Goal: Answer question/provide support: Share knowledge or assist other users

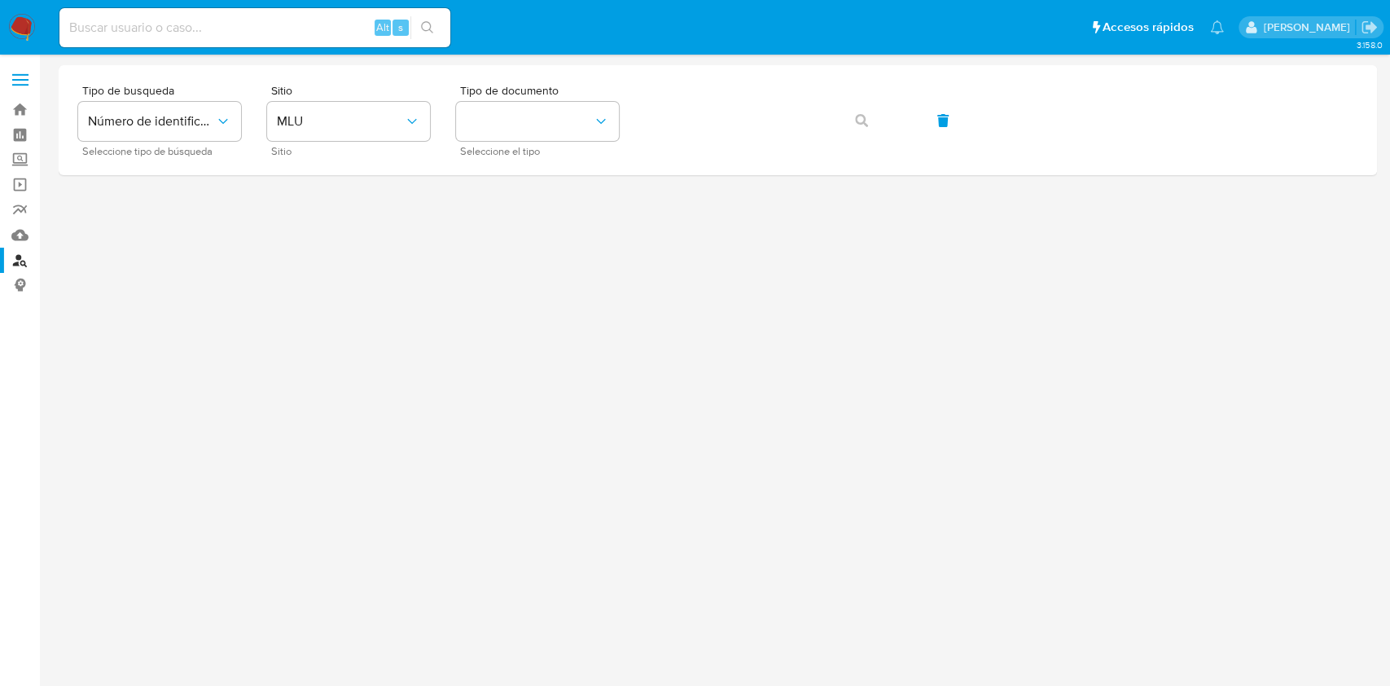
click at [239, 14] on div "Alt s" at bounding box center [254, 27] width 391 height 39
click at [238, 28] on input at bounding box center [254, 27] width 391 height 21
paste input "gVp20fuZcCVROozbcthzYI68"
type input "gVp20fuZcCVROozbcthzYI68"
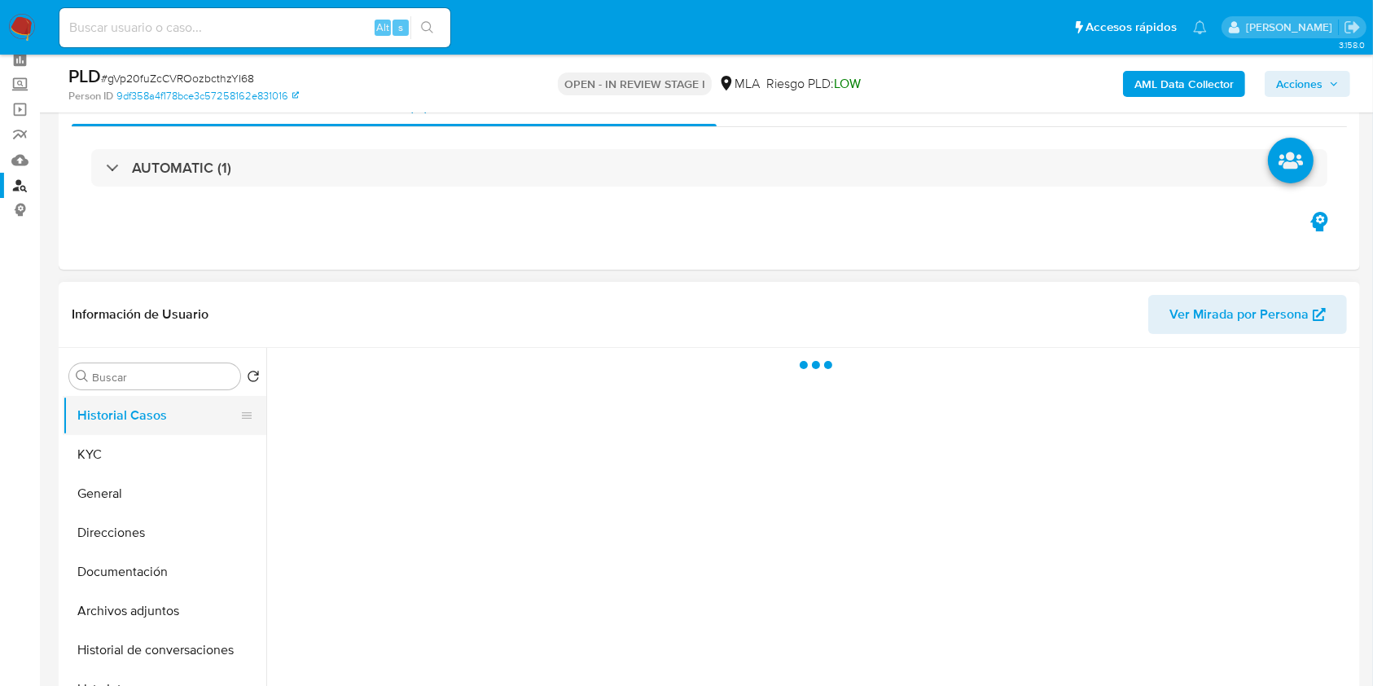
scroll to position [108, 0]
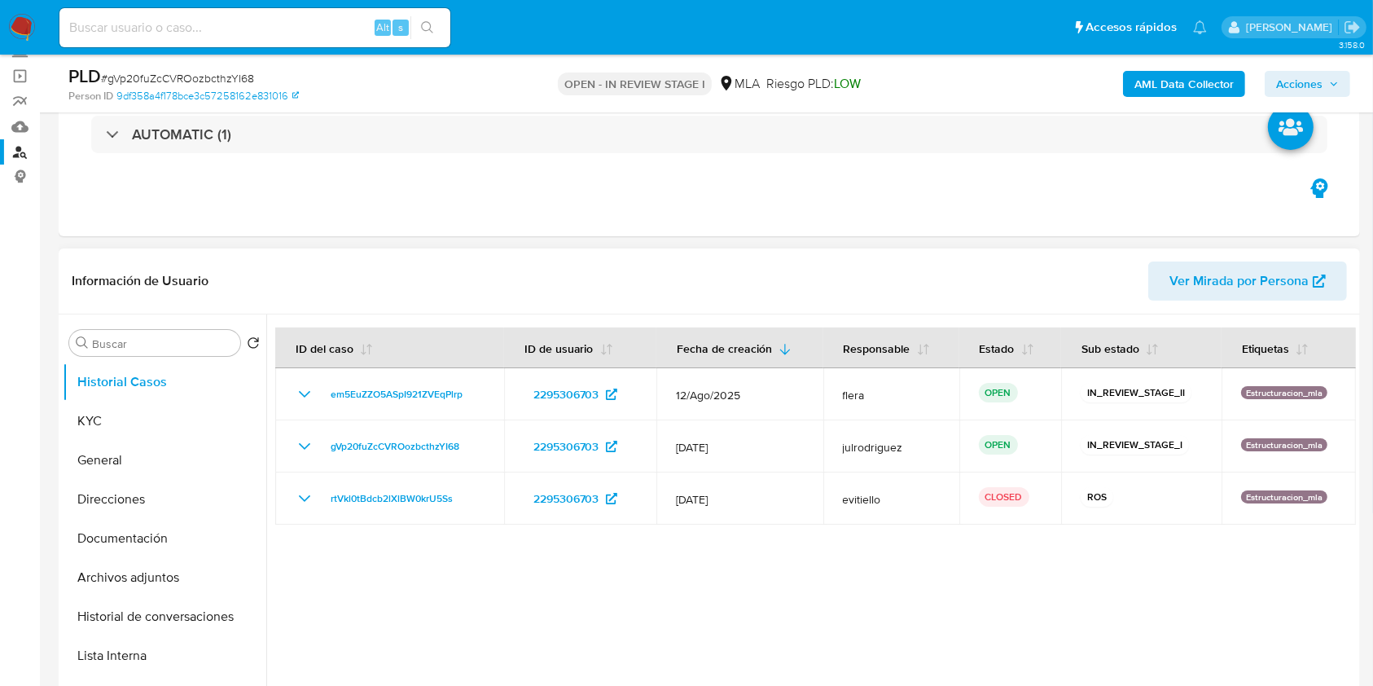
select select "10"
click at [1299, 84] on span "Acciones" at bounding box center [1299, 84] width 46 height 26
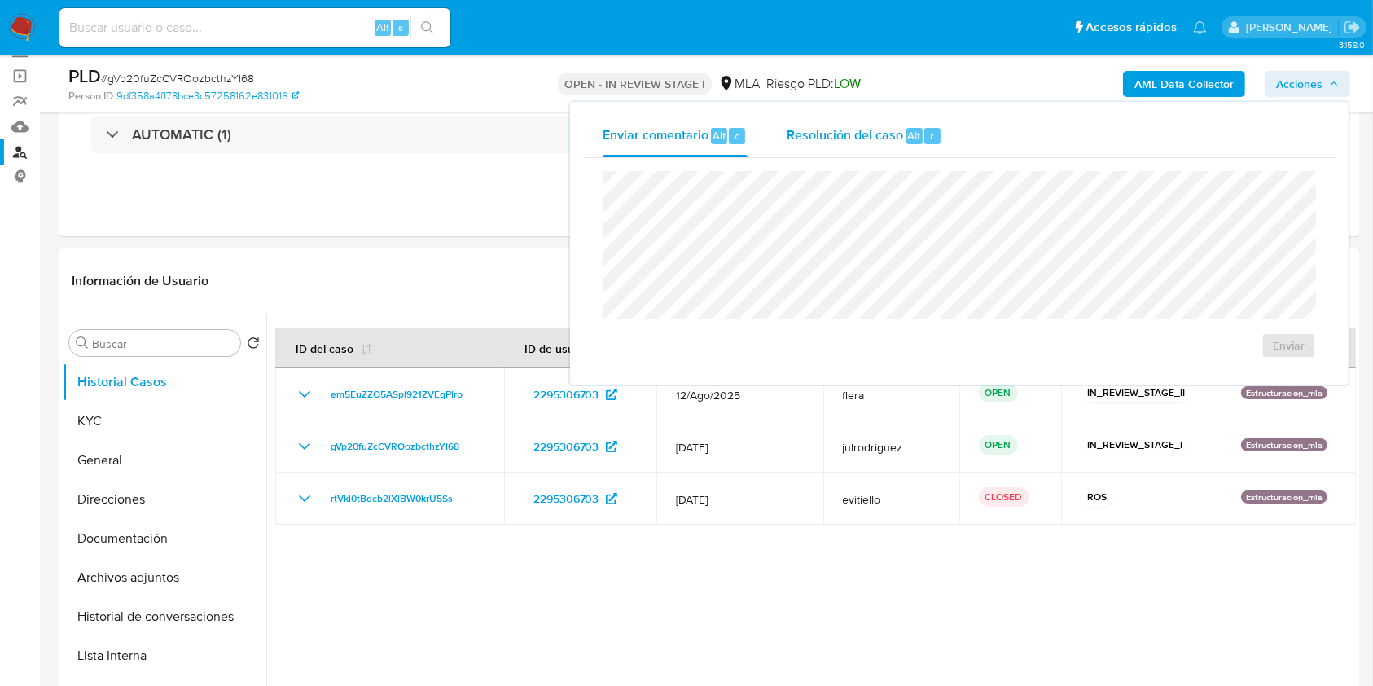
click at [861, 153] on div "Resolución del caso Alt r" at bounding box center [865, 136] width 156 height 42
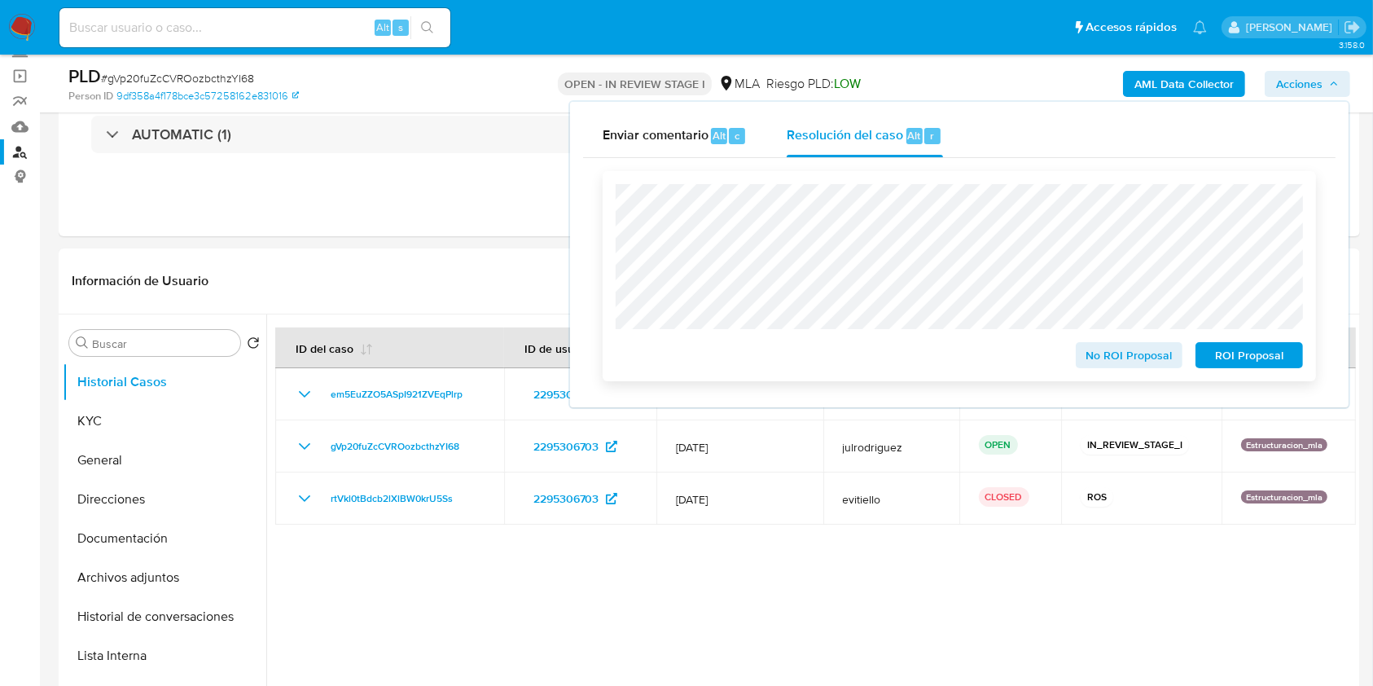
click at [1259, 354] on span "ROI Proposal" at bounding box center [1249, 355] width 85 height 23
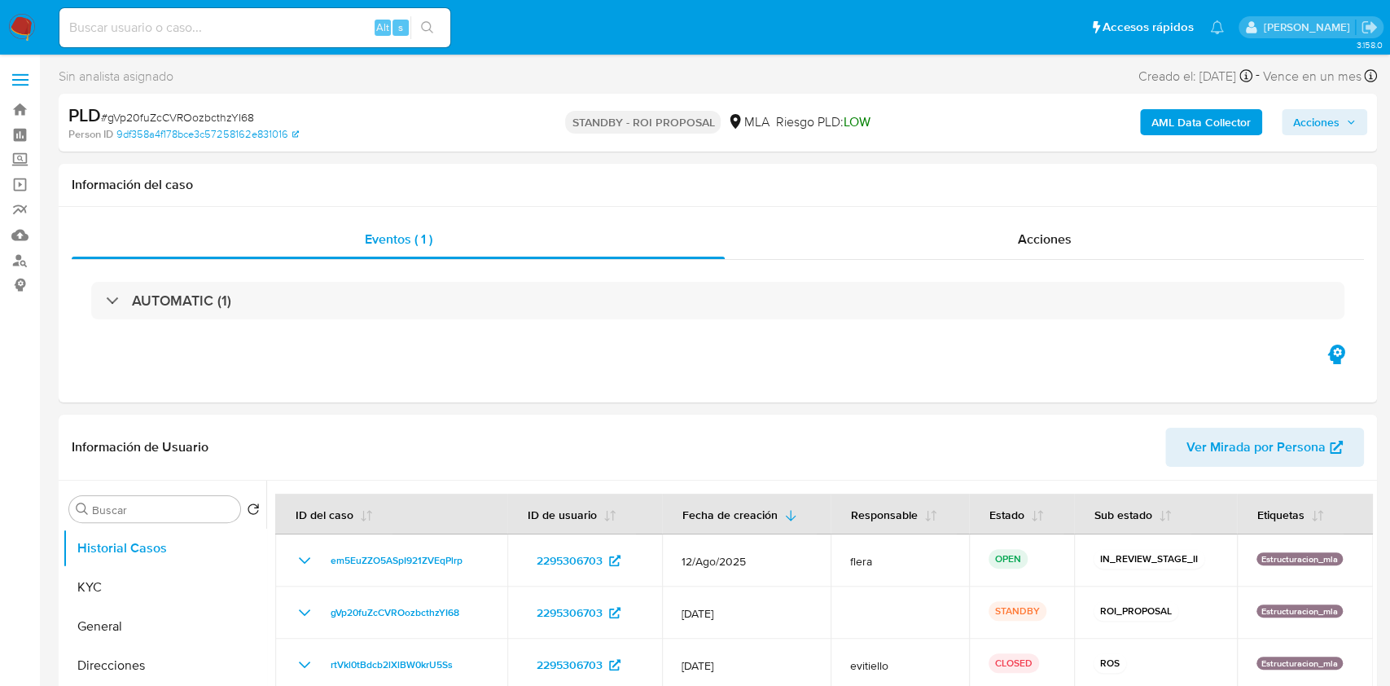
select select "10"
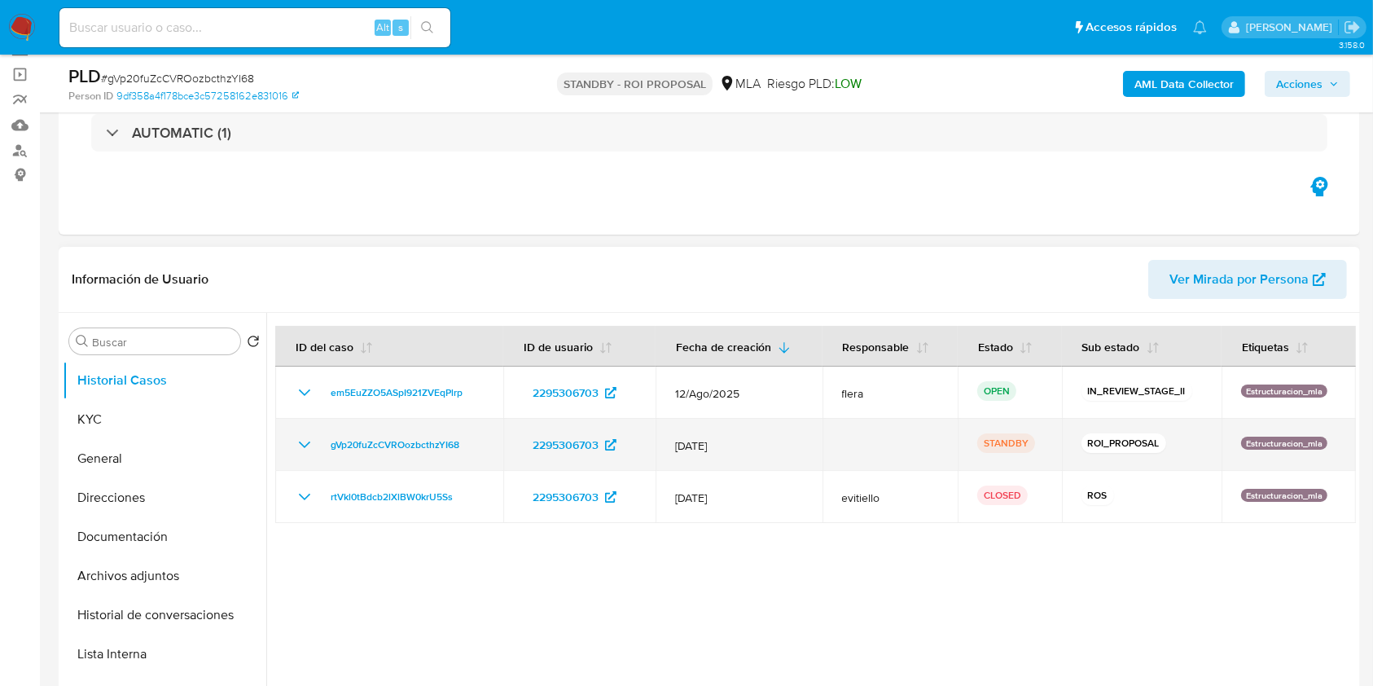
scroll to position [217, 0]
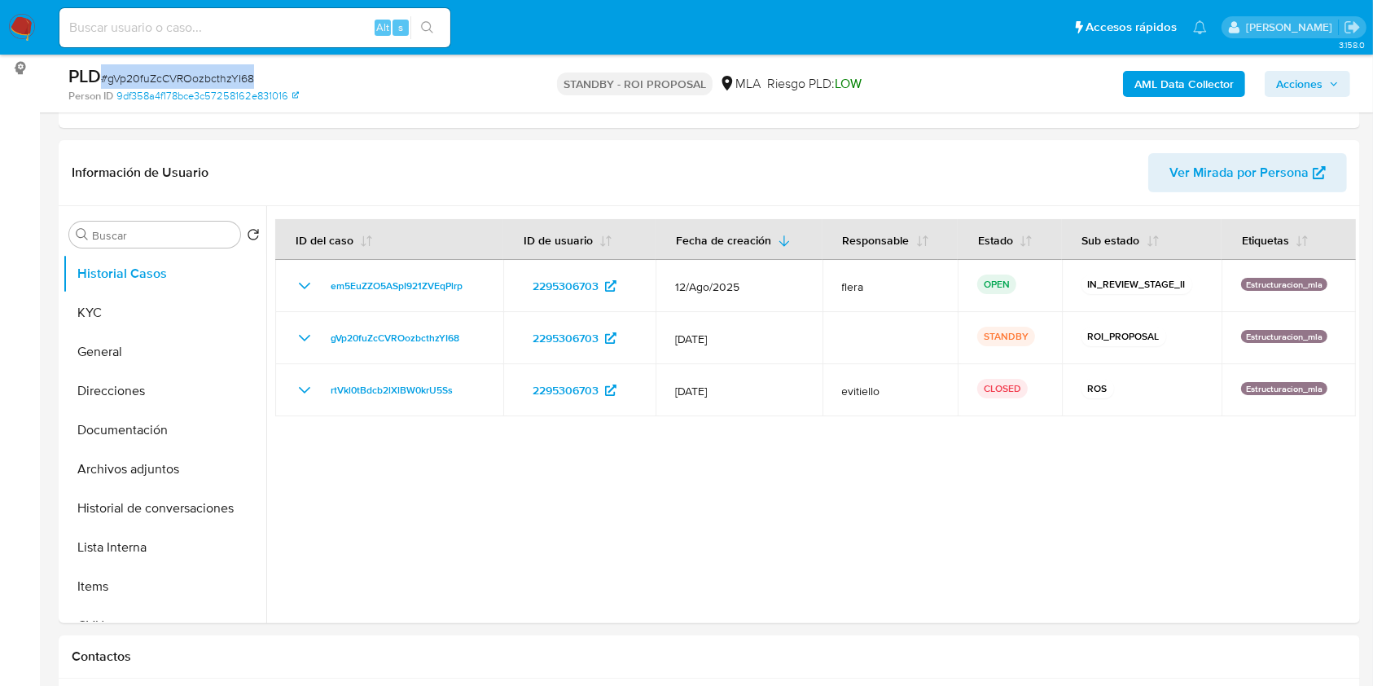
drag, startPoint x: 261, startPoint y: 77, endPoint x: 98, endPoint y: 85, distance: 163.9
click at [98, 85] on div "PLD # gVp20fuZcCVROozbcthzYI68" at bounding box center [278, 76] width 421 height 24
copy span "# gVp20fuZcCVROozbcthzYI68"
click at [787, 569] on div at bounding box center [811, 414] width 1090 height 417
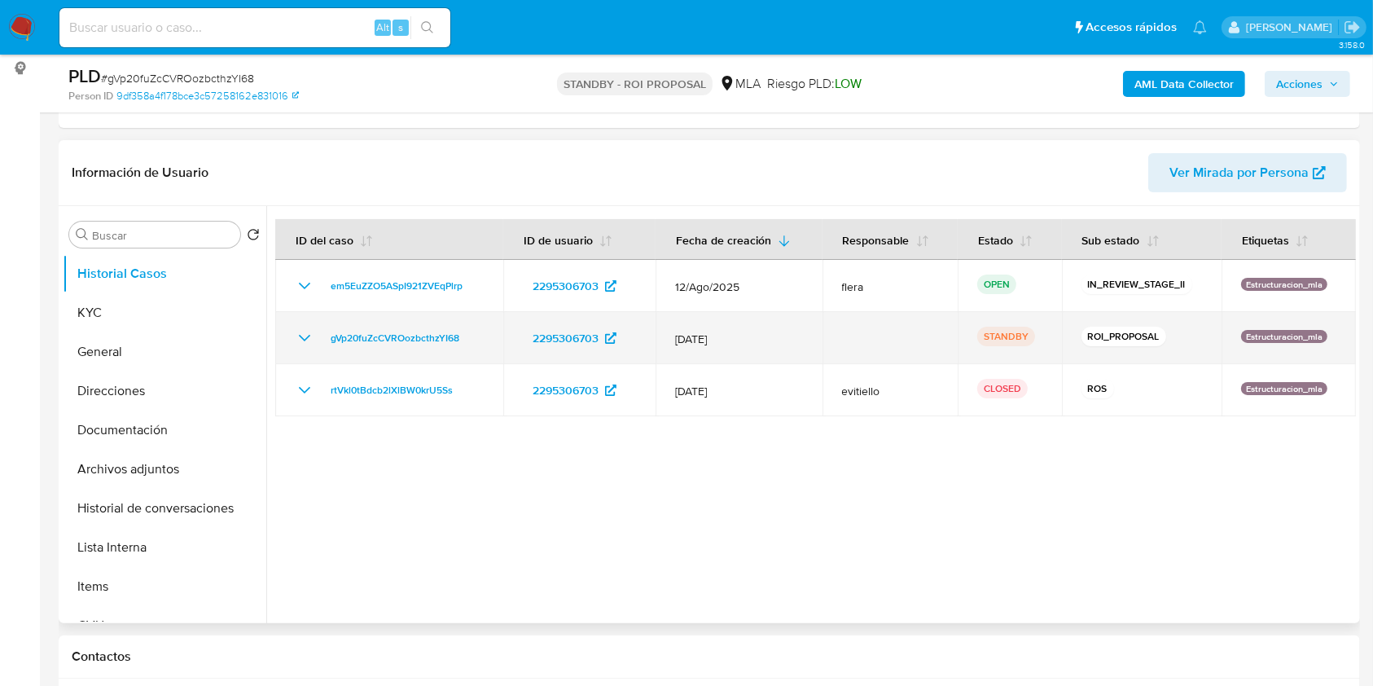
drag, startPoint x: 483, startPoint y: 342, endPoint x: 322, endPoint y: 335, distance: 161.4
click at [322, 335] on div "gVp20fuZcCVROozbcthzYI68" at bounding box center [389, 338] width 189 height 20
